Goal: Information Seeking & Learning: Learn about a topic

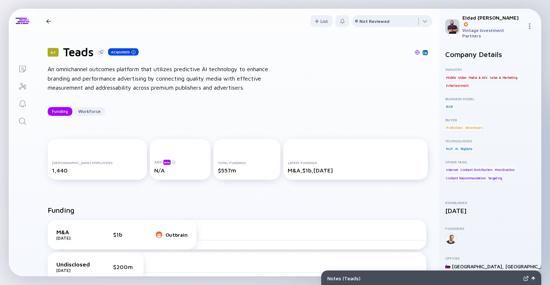
click at [44, 20] on div at bounding box center [48, 21] width 11 height 5
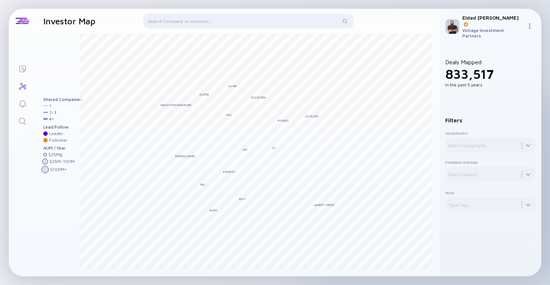
click at [20, 120] on icon "Search" at bounding box center [22, 121] width 9 height 9
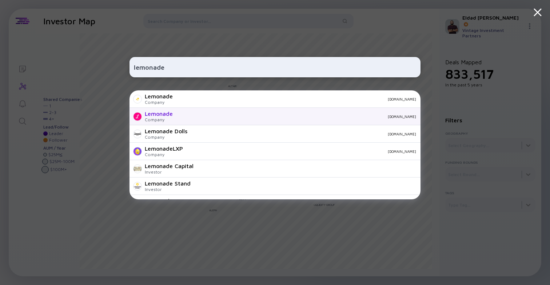
type input "lemonade"
click at [205, 116] on div "lemonade.com" at bounding box center [296, 117] width 237 height 4
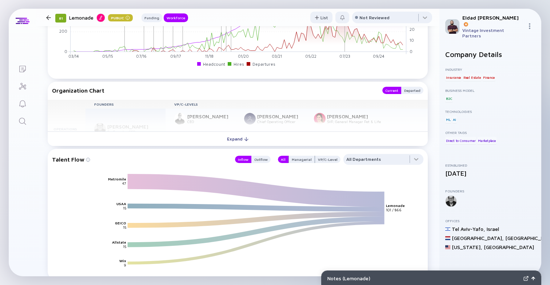
scroll to position [693, 0]
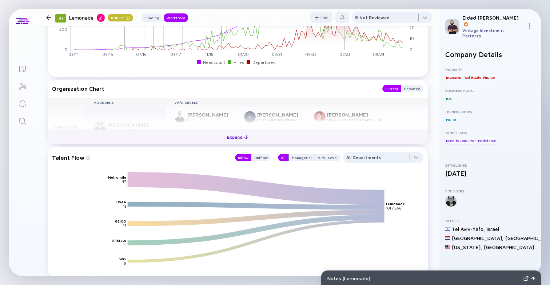
click at [239, 136] on div "Expand" at bounding box center [237, 137] width 30 height 11
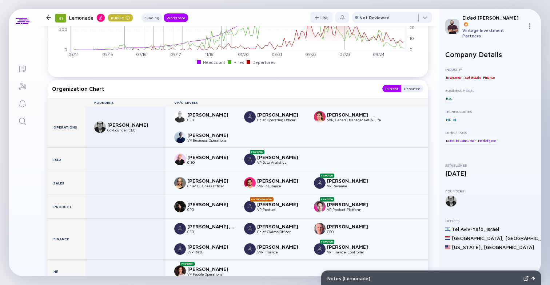
click at [110, 91] on div "Organization Chart" at bounding box center [213, 88] width 323 height 7
click at [90, 83] on div "Organization Chart Current Departed Founders VP/C-Levels Operations Shai Wining…" at bounding box center [238, 212] width 380 height 265
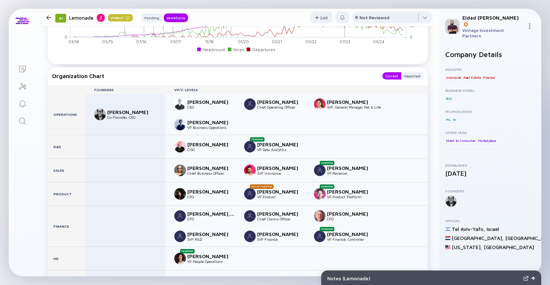
scroll to position [690, 0]
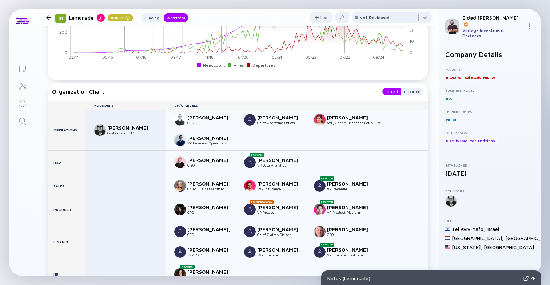
click at [110, 93] on div "Organization Chart" at bounding box center [213, 91] width 323 height 7
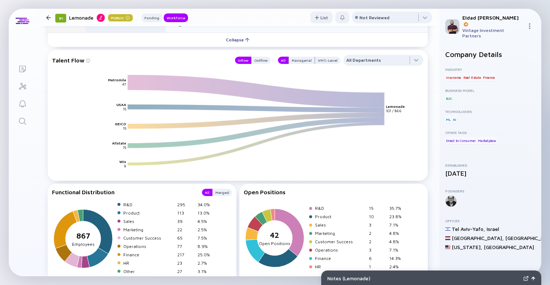
scroll to position [989, 0]
